Goal: Task Accomplishment & Management: Use online tool/utility

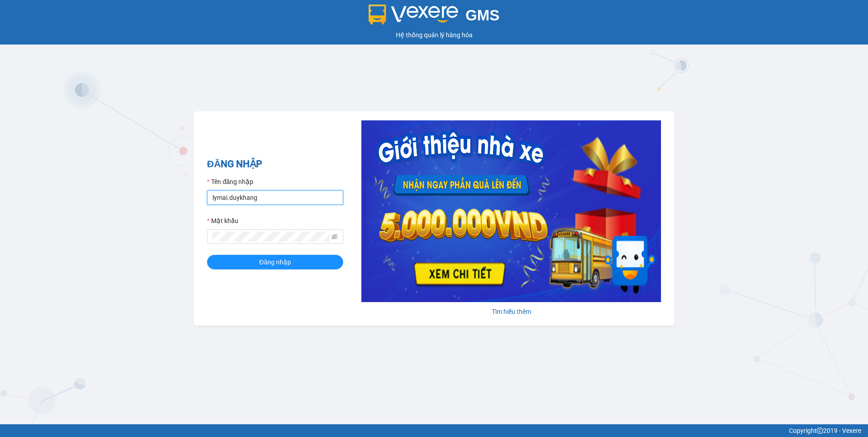
click at [326, 194] on input "lymai.duykhang" at bounding box center [275, 197] width 136 height 15
type input "l"
type input "trinhly.duykhang"
click at [188, 247] on div "GMS Hệ thống quản lý hàng hóa ĐĂNG NHẬP Tên đăng nhập trinhly.duykhang Mật khẩu…" at bounding box center [434, 212] width 868 height 424
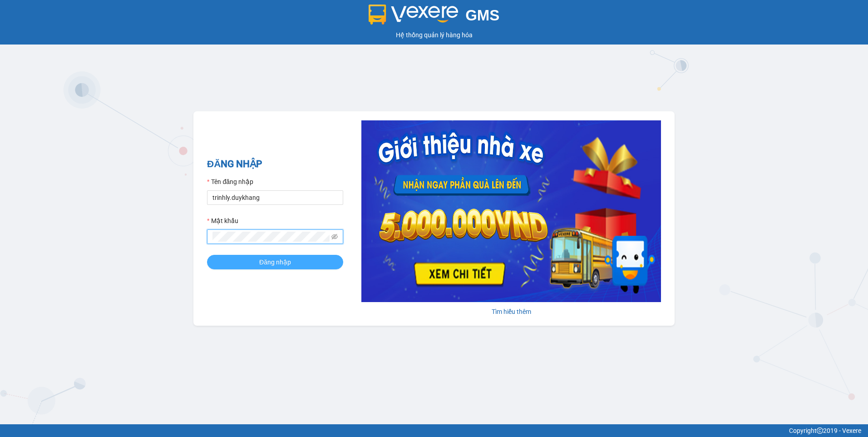
click at [227, 261] on button "Đăng nhập" at bounding box center [275, 262] width 136 height 15
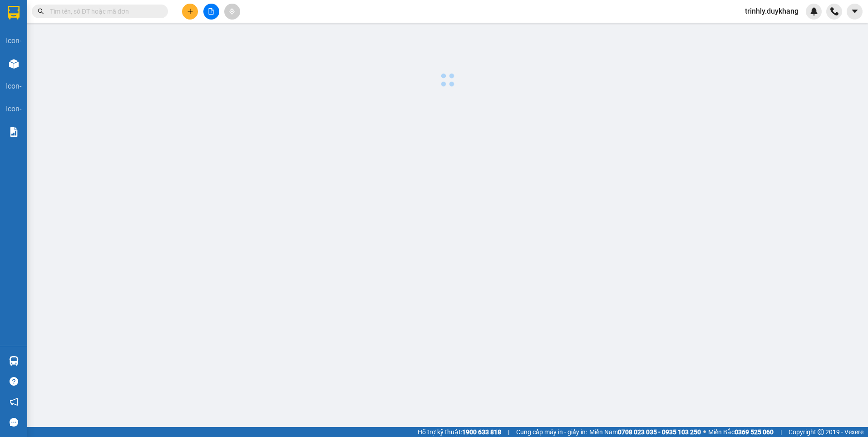
click at [413, 200] on body "Kết quả tìm kiếm ( 0 ) Bộ lọc No Data trinhly.duykhang icon- Login Kho hàng mới…" at bounding box center [434, 218] width 868 height 437
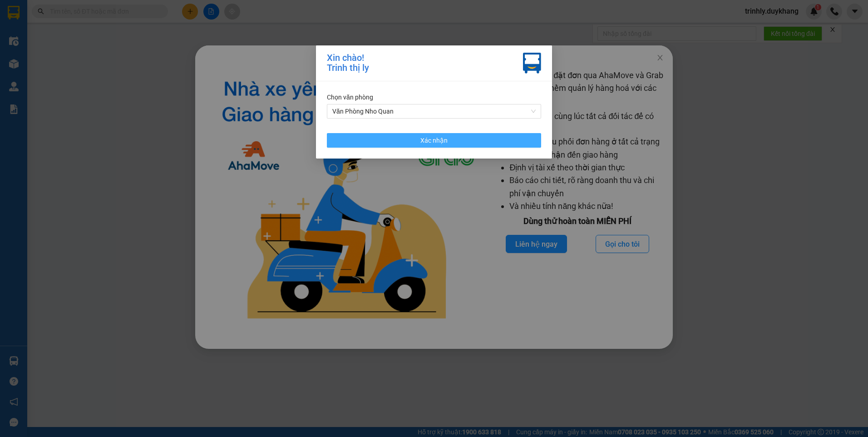
click at [476, 141] on button "Xác nhận" at bounding box center [434, 140] width 214 height 15
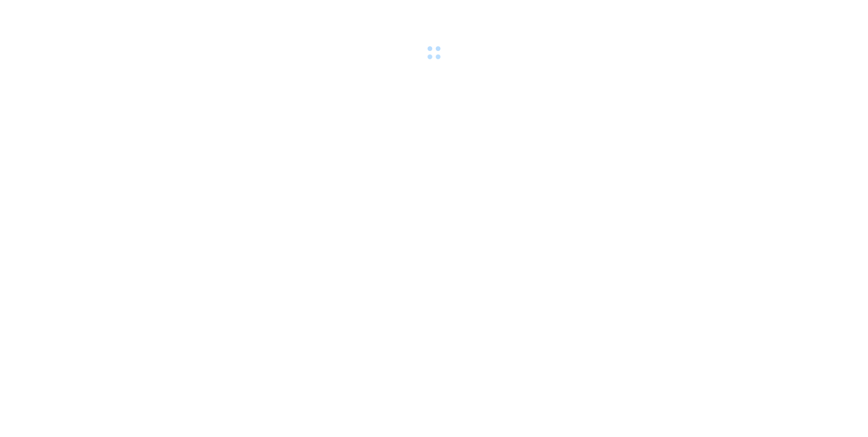
click at [607, 175] on body at bounding box center [434, 218] width 868 height 437
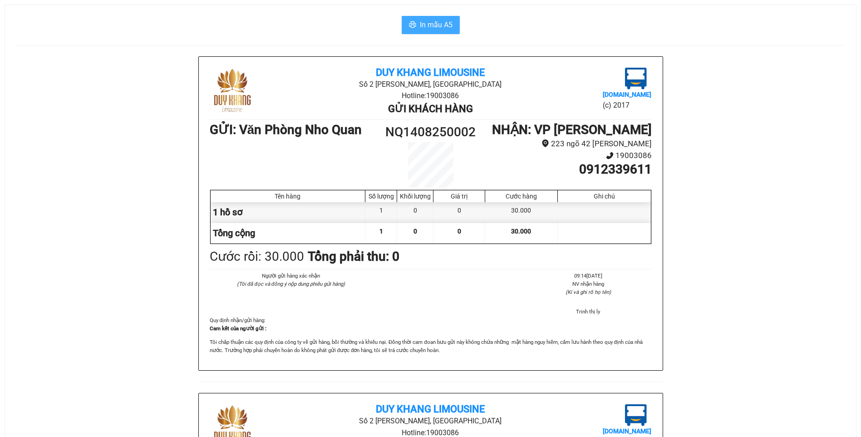
click at [424, 25] on span "In mẫu A5" at bounding box center [436, 24] width 33 height 11
